Goal: Task Accomplishment & Management: Manage account settings

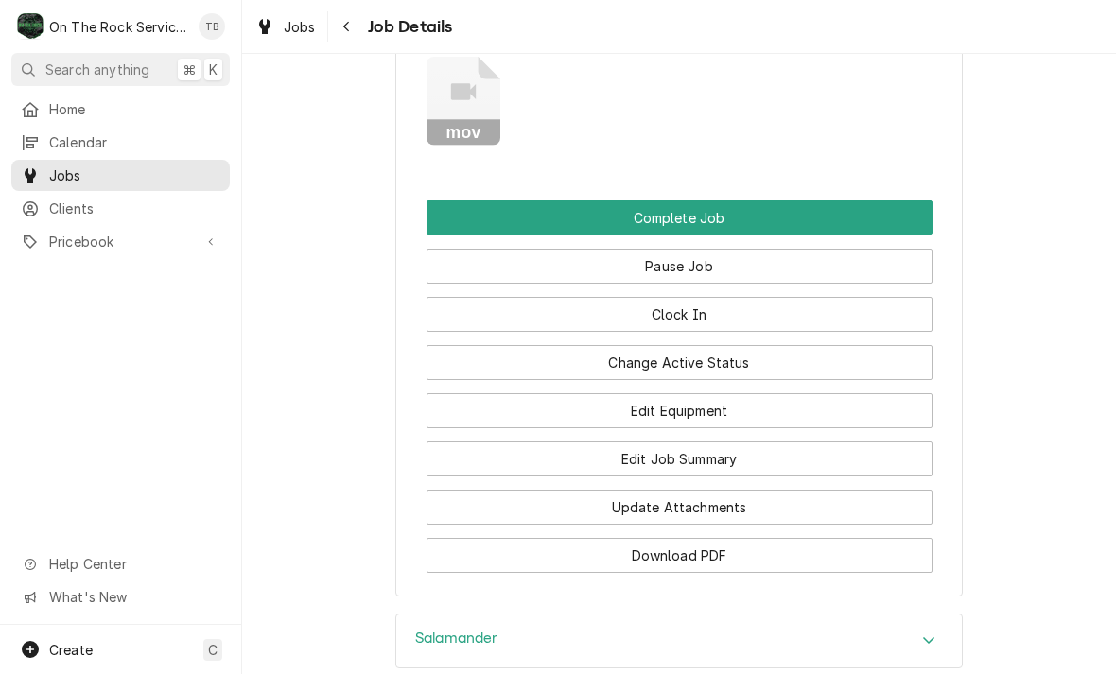
scroll to position [2397, 0]
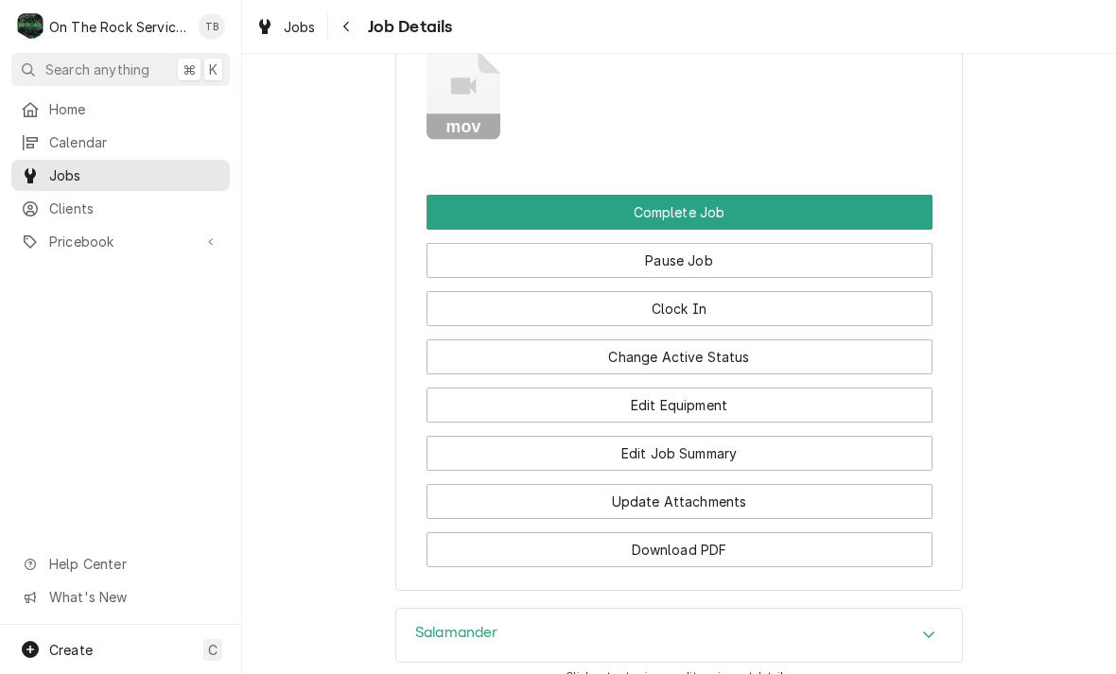
click at [548, 484] on button "Update Attachments" at bounding box center [679, 501] width 506 height 35
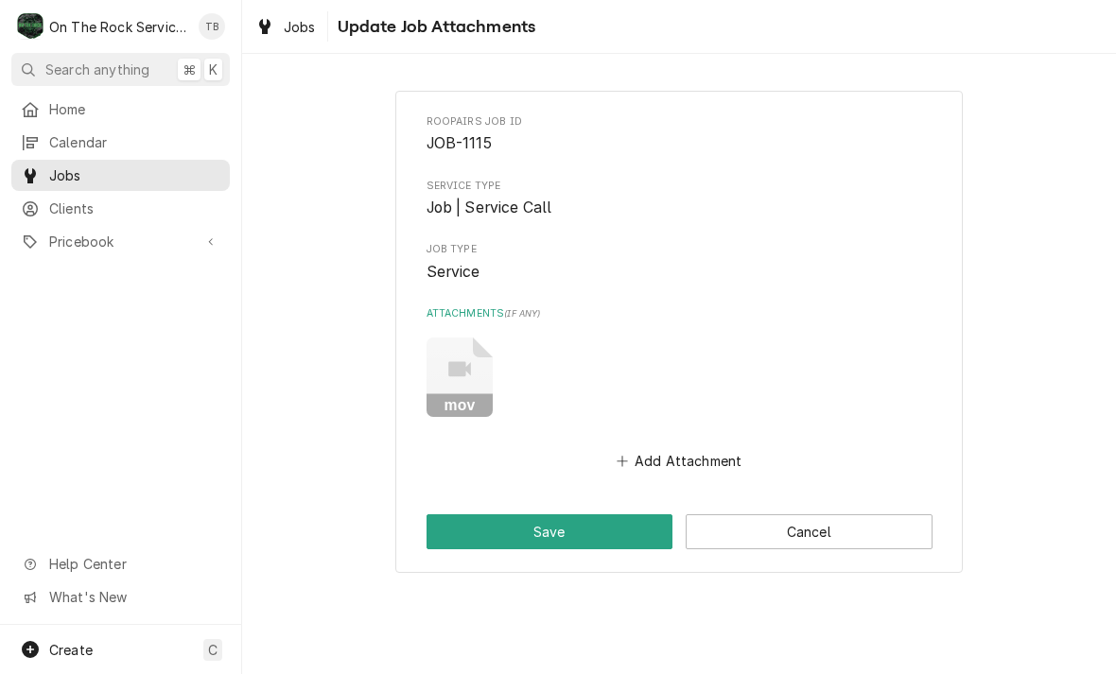
click at [638, 459] on button "Add Attachment" at bounding box center [679, 461] width 132 height 26
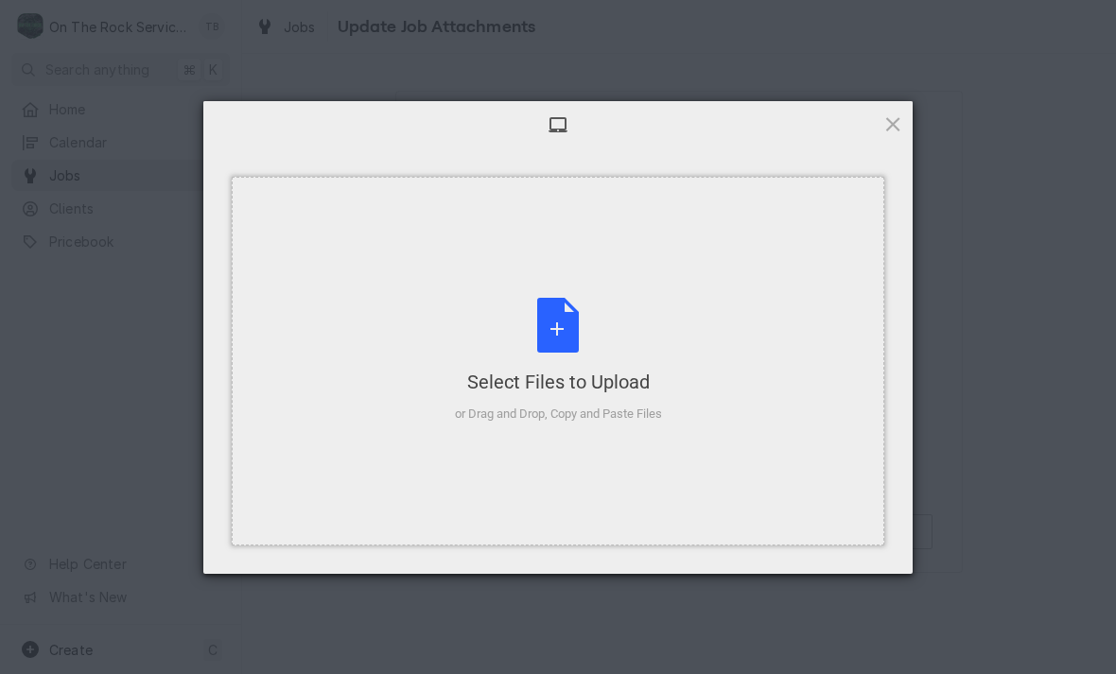
click at [544, 312] on div "Select Files to Upload or Drag and Drop, Copy and Paste Files" at bounding box center [558, 361] width 207 height 126
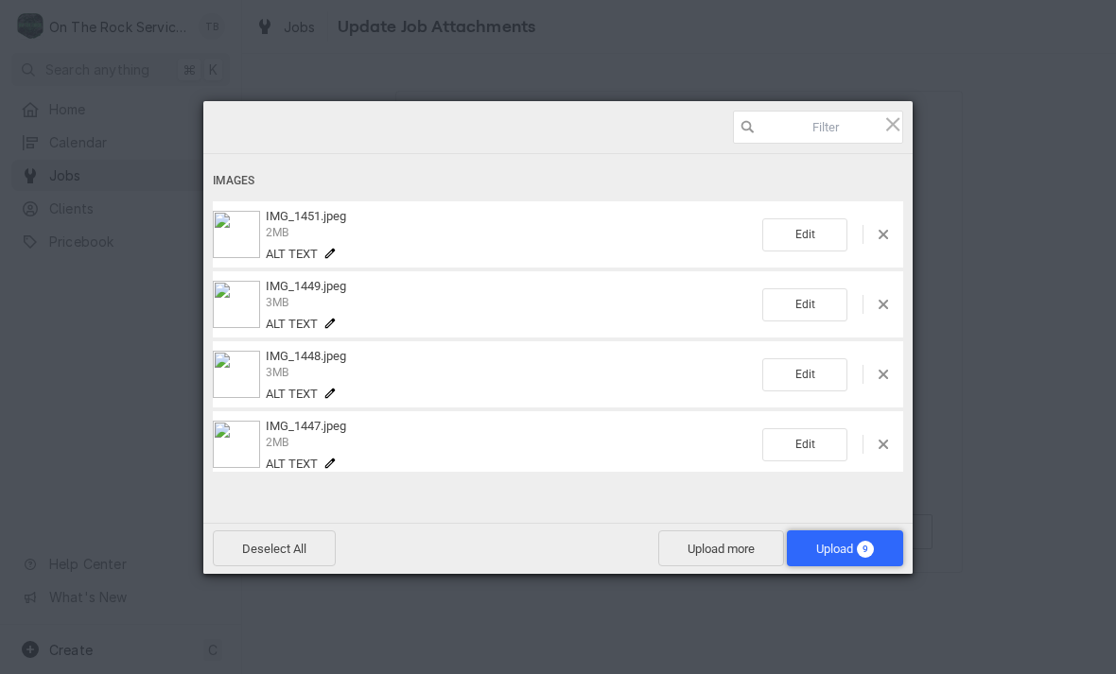
click at [839, 551] on span "Upload 9" at bounding box center [845, 549] width 58 height 14
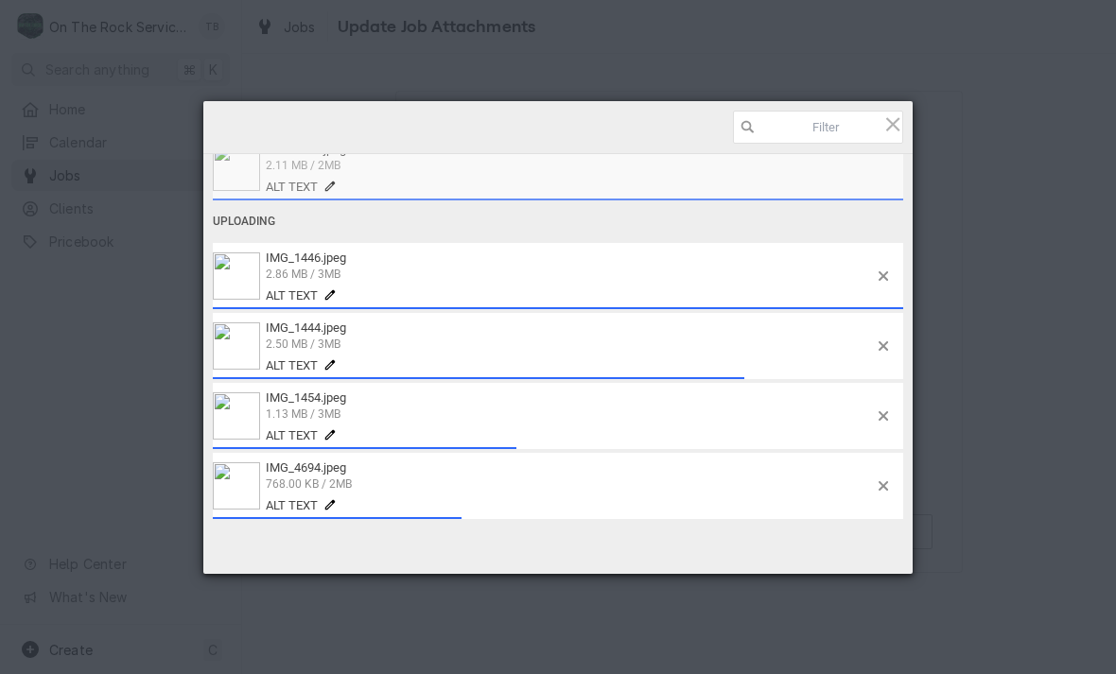
scroll to position [346, 0]
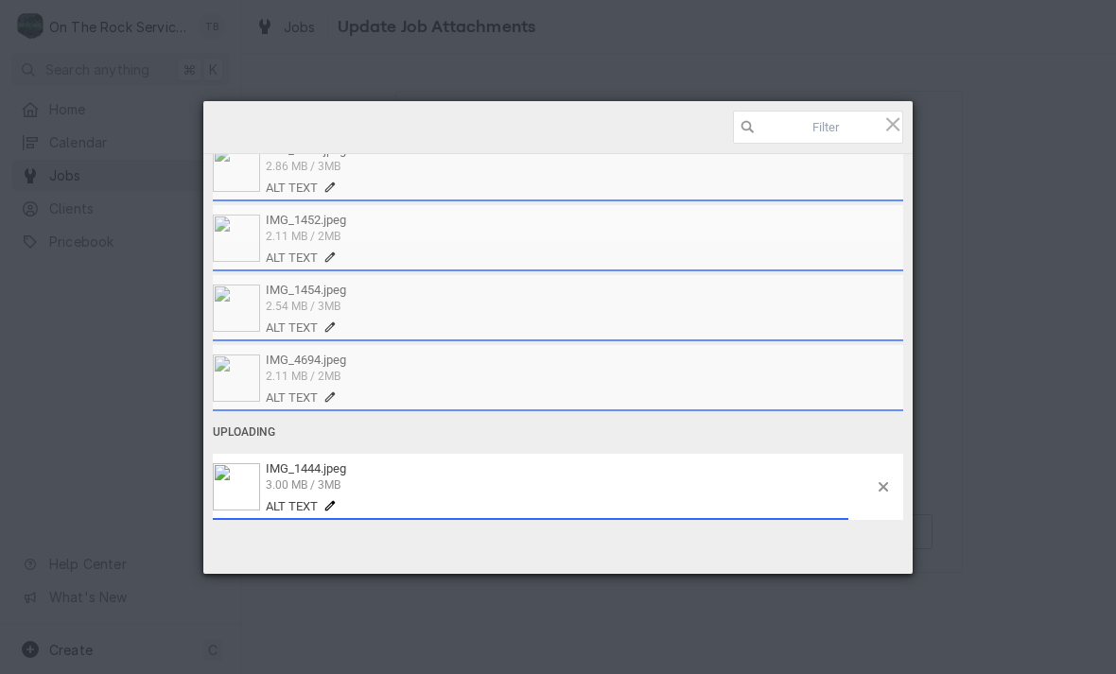
click at [769, 367] on span "2.11 MB / 2MB" at bounding box center [574, 375] width 616 height 17
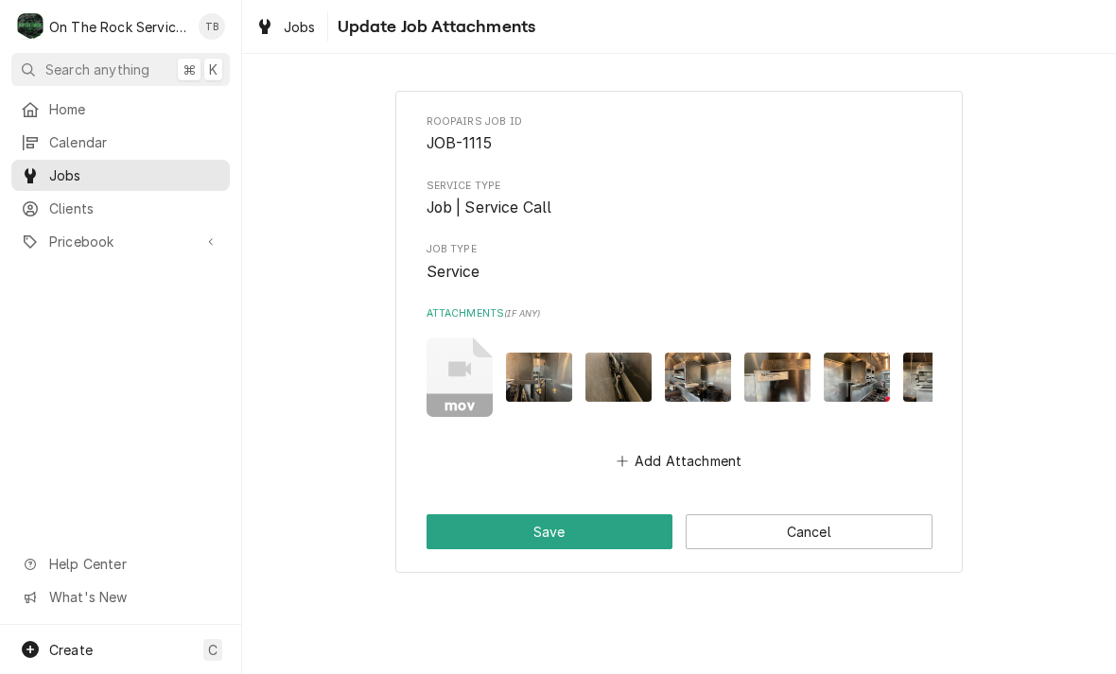
click at [573, 521] on button "Save" at bounding box center [549, 531] width 247 height 35
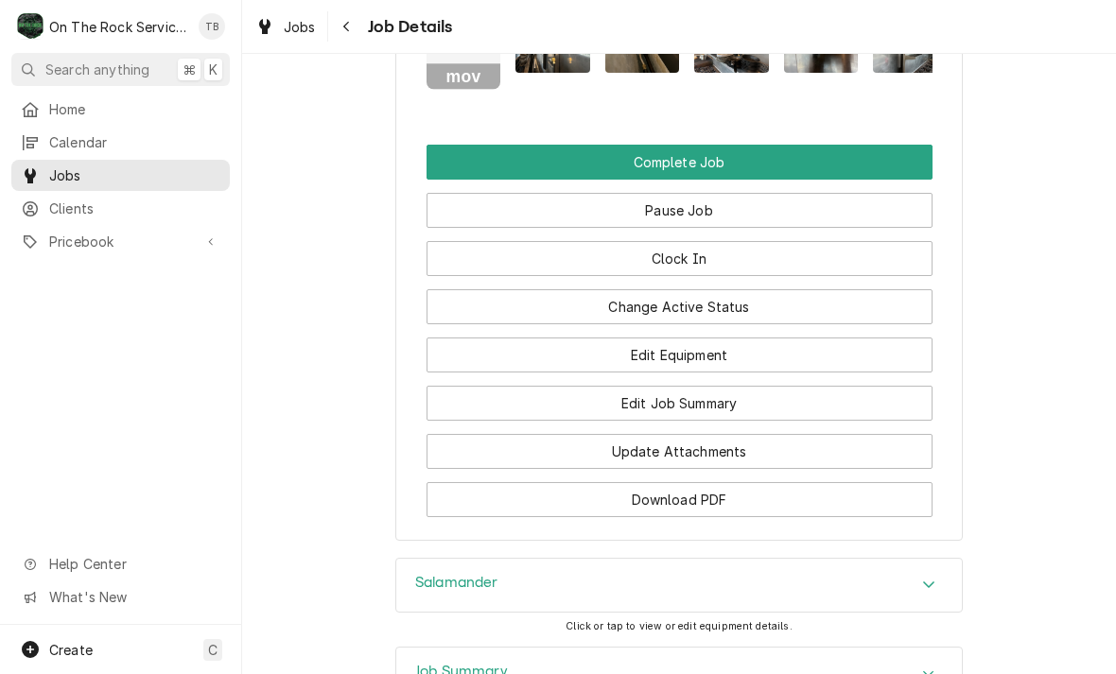
scroll to position [2442, 0]
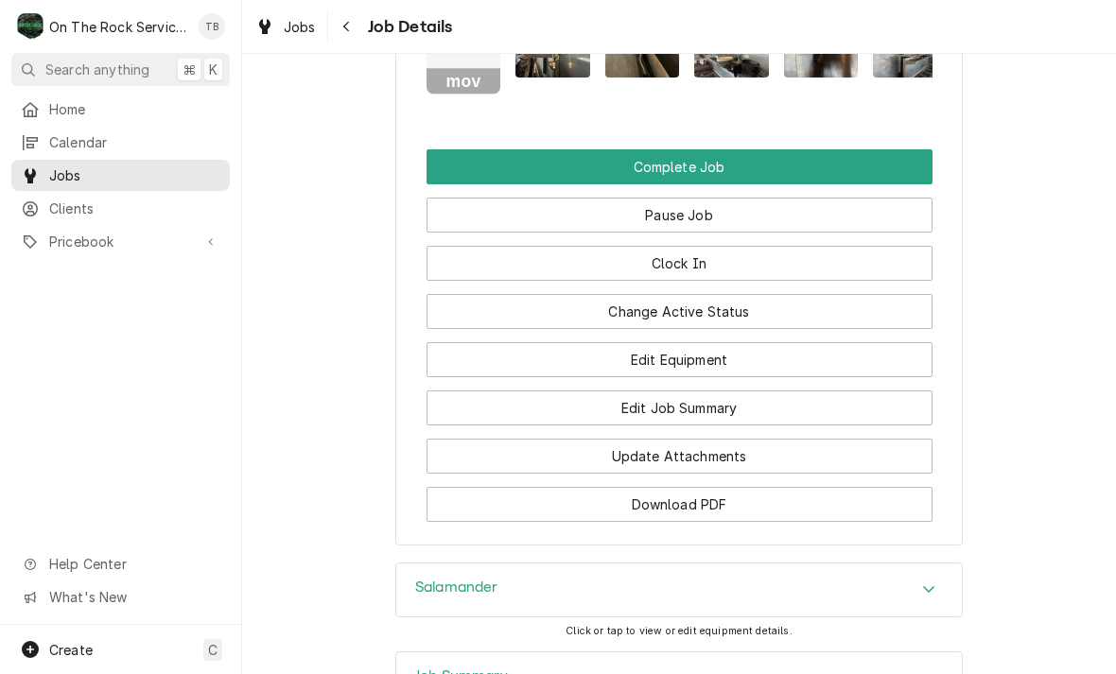
click at [677, 391] on button "Edit Job Summary" at bounding box center [679, 408] width 506 height 35
